Goal: Transaction & Acquisition: Purchase product/service

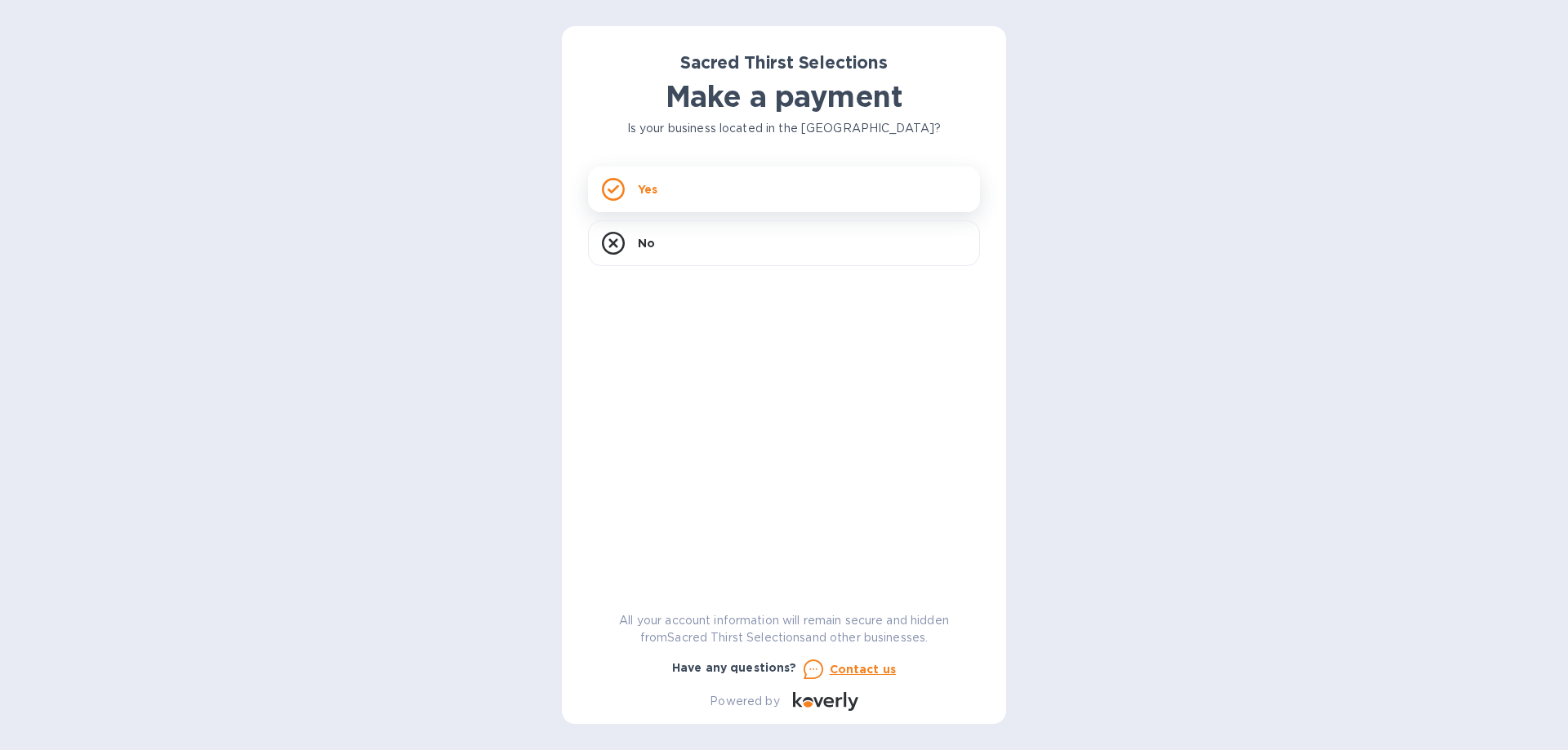
click at [651, 194] on p "Yes" at bounding box center [648, 189] width 19 height 17
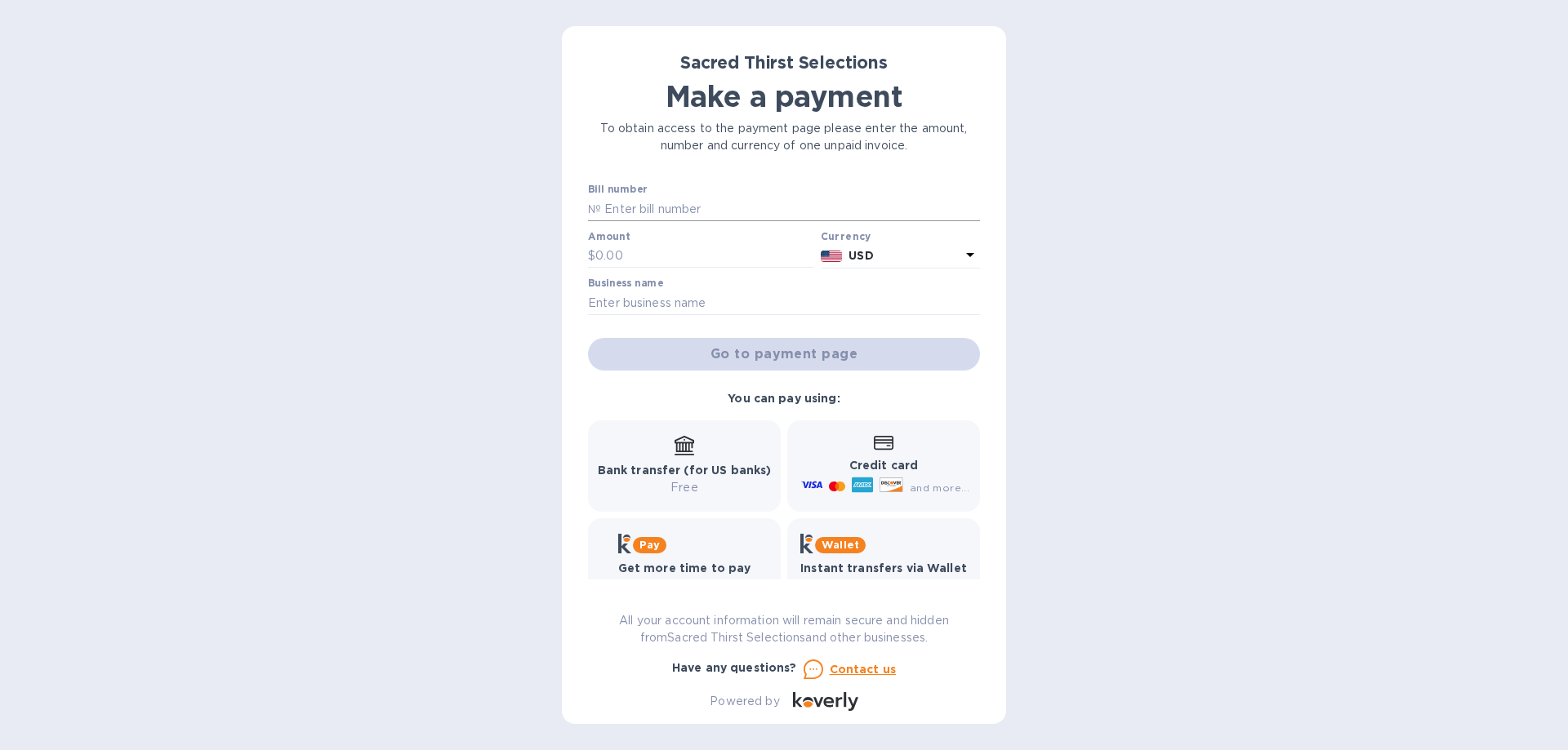
click at [686, 204] on input "text" at bounding box center [791, 209] width 379 height 25
type input "53545"
click at [667, 259] on input "text" at bounding box center [704, 256] width 219 height 25
type input "1,006"
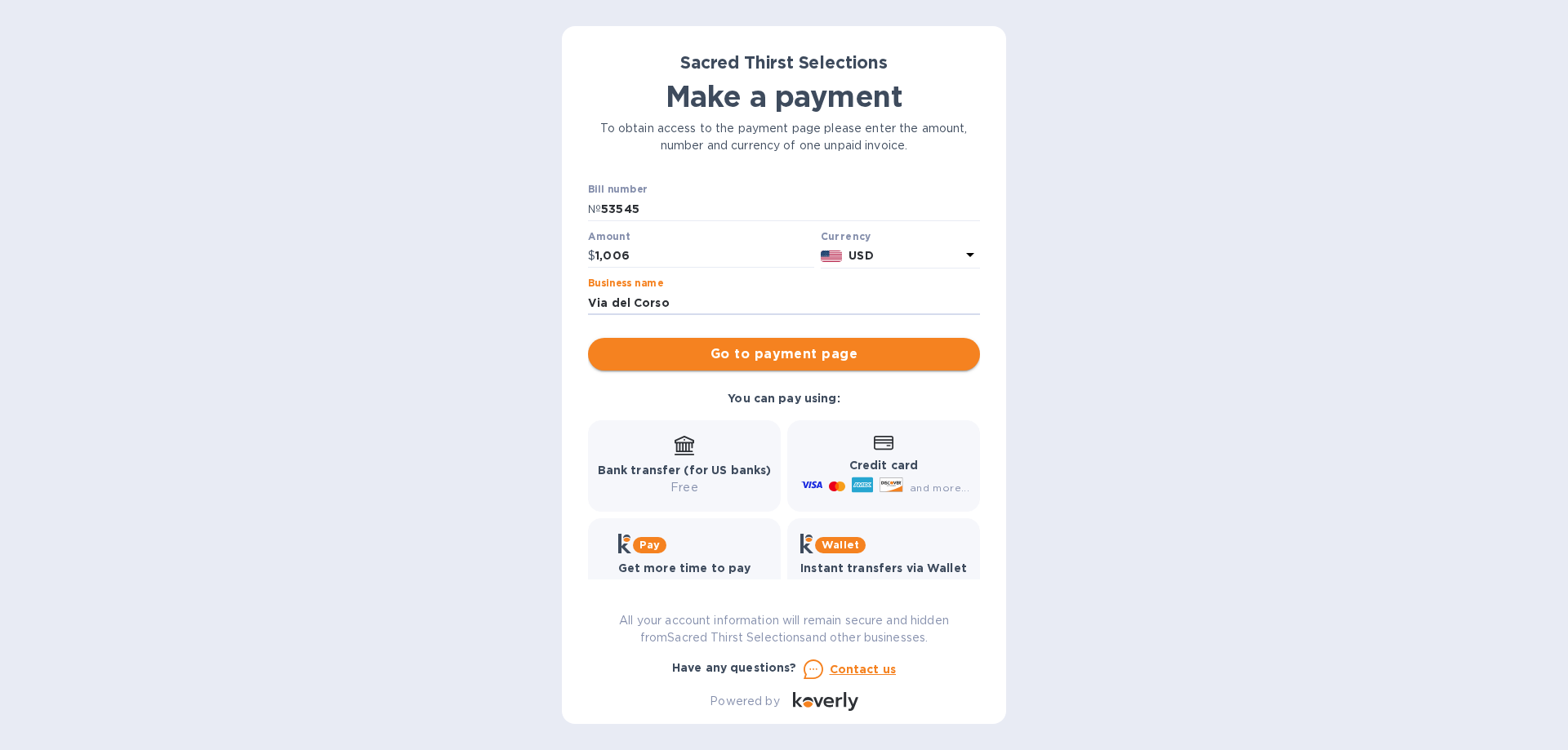
type input "Via del Corso"
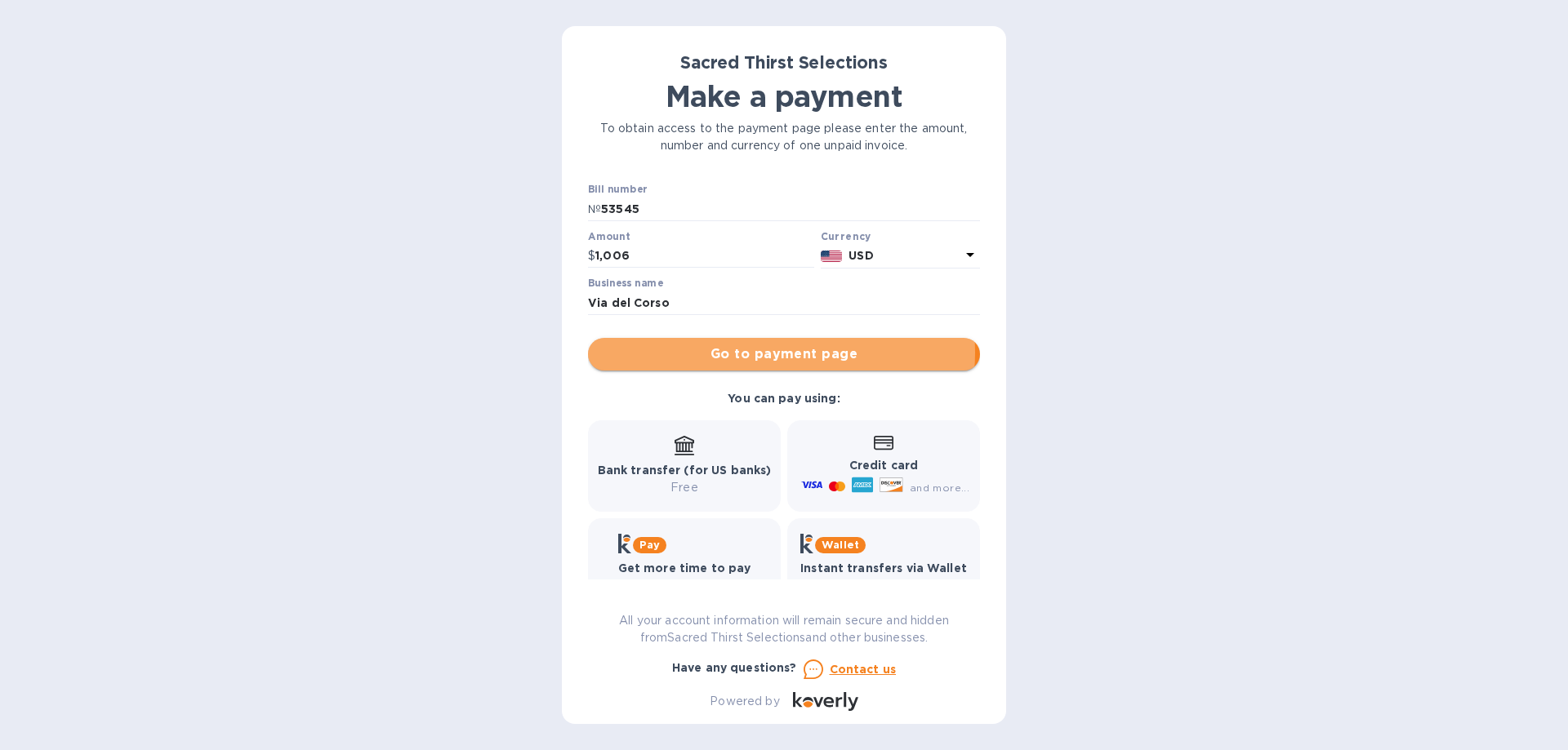
click at [777, 353] on span "Go to payment page" at bounding box center [784, 354] width 366 height 19
